Goal: Task Accomplishment & Management: Manage account settings

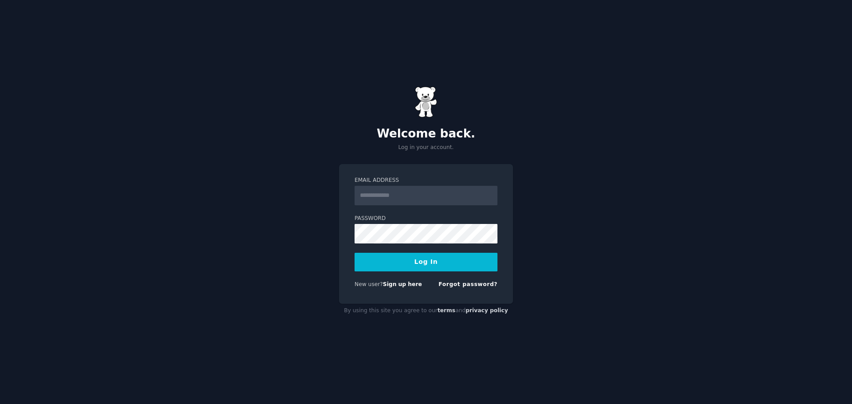
click at [432, 193] on input "Email Address" at bounding box center [425, 196] width 143 height 20
type input "**********"
click at [447, 260] on button "Log In" at bounding box center [425, 262] width 143 height 19
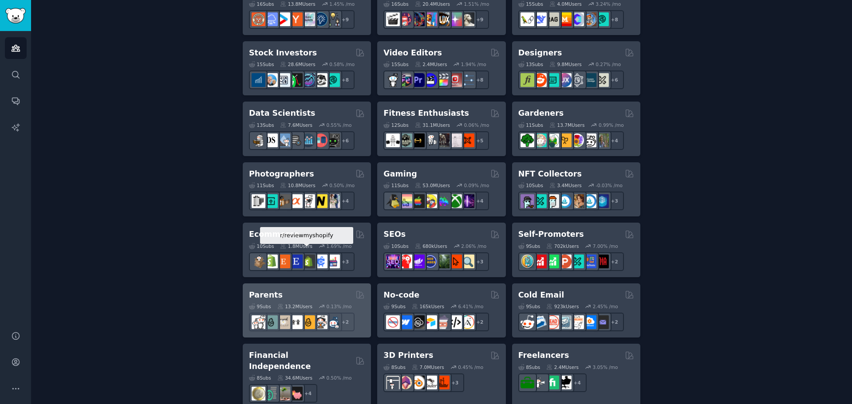
scroll to position [355, 0]
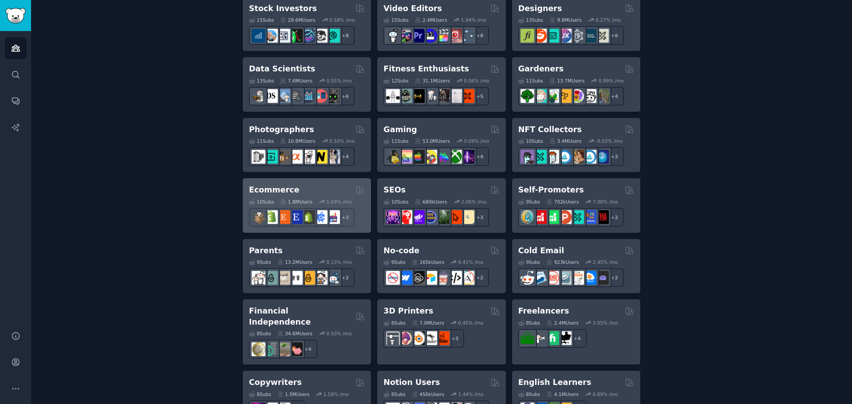
click at [280, 189] on h2 "Ecommerce" at bounding box center [274, 189] width 51 height 11
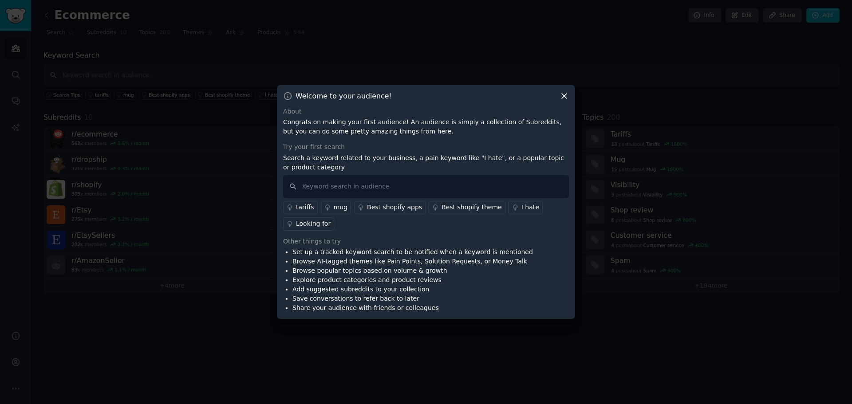
click at [564, 91] on icon at bounding box center [563, 95] width 9 height 9
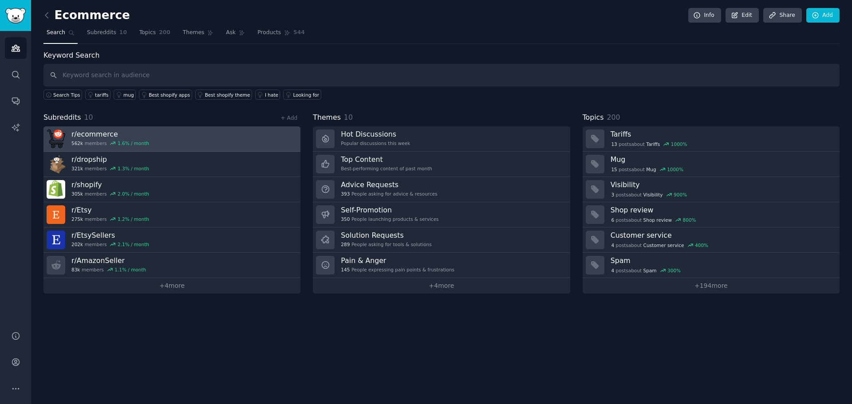
click at [181, 133] on link "r/ ecommerce 562k members 1.6 % / month" at bounding box center [171, 138] width 257 height 25
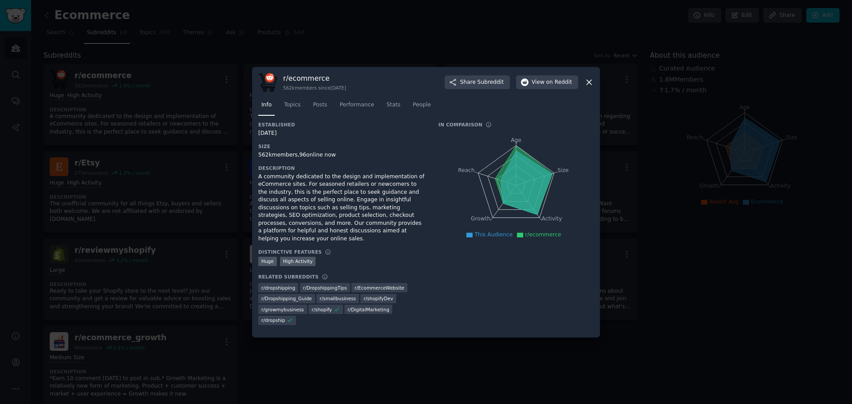
click at [588, 85] on icon at bounding box center [588, 82] width 5 height 5
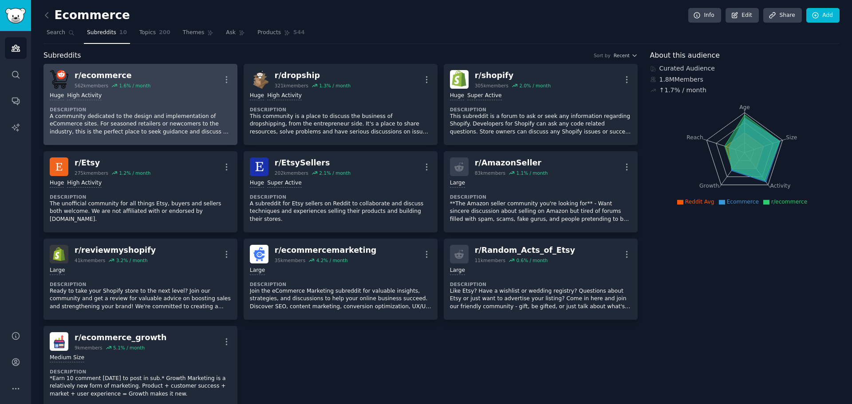
click at [166, 122] on p "A community dedicated to the design and implementation of eCommerce sites. For …" at bounding box center [140, 125] width 181 height 24
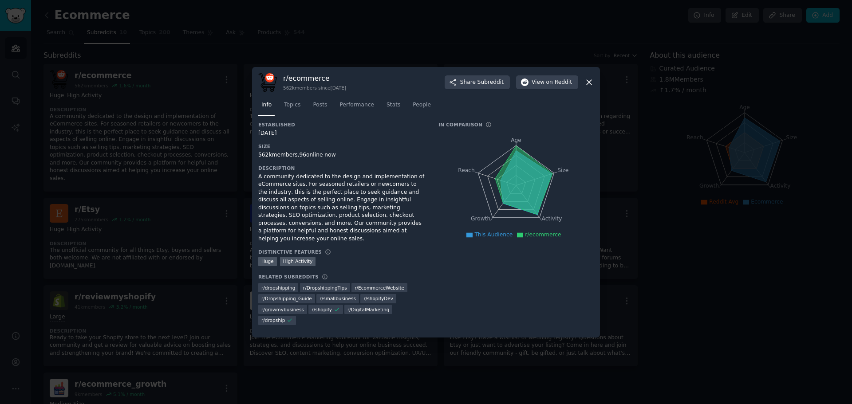
click at [591, 85] on icon at bounding box center [588, 82] width 5 height 5
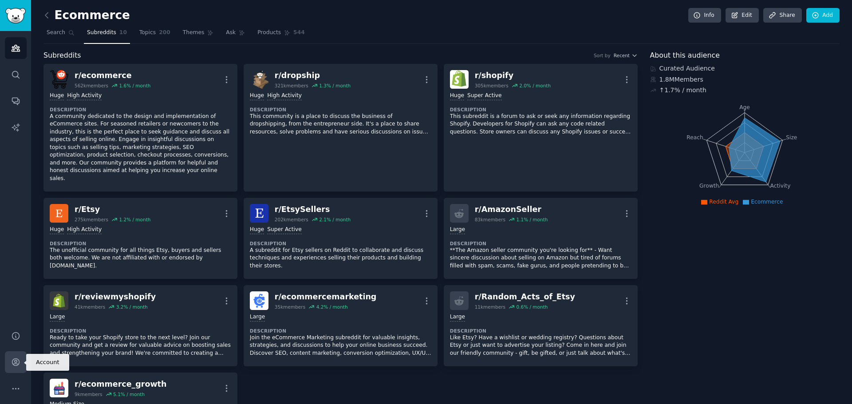
click at [17, 360] on icon "Sidebar" at bounding box center [15, 361] width 9 height 9
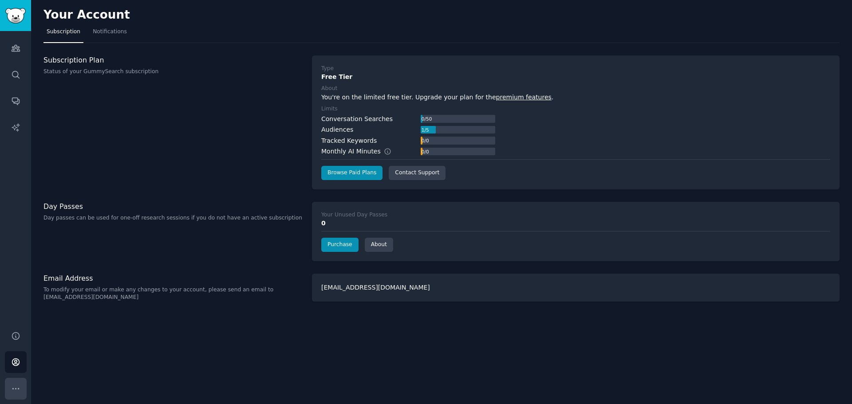
click at [18, 387] on icon "Sidebar" at bounding box center [15, 388] width 9 height 9
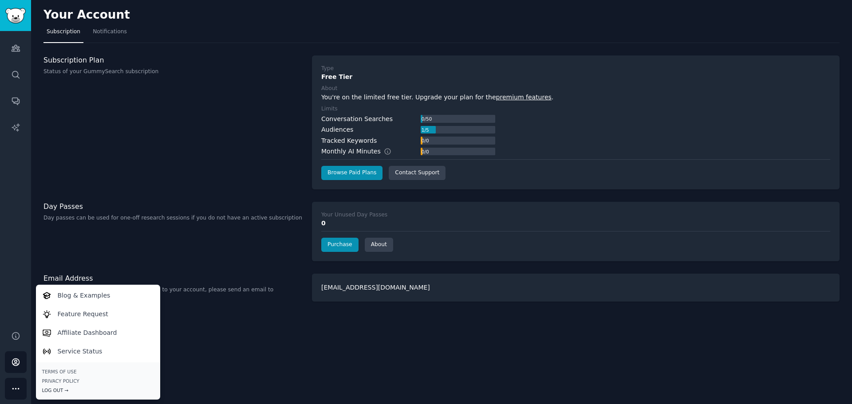
click at [58, 389] on div "Log Out →" at bounding box center [98, 390] width 112 height 6
